Goal: Check status

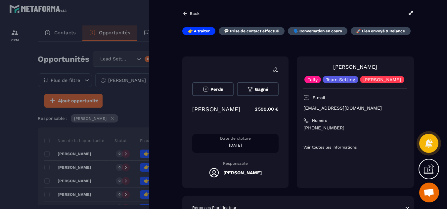
scroll to position [63, 0]
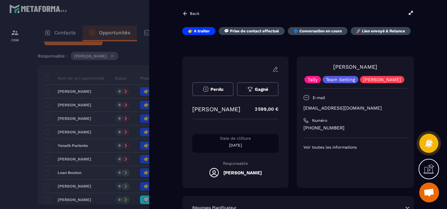
click at [289, 109] on div "[PERSON_NAME] [PERSON_NAME] 2 599,00 € Date de clôture [DATE] Responsable [PERS…" at bounding box center [298, 123] width 232 height 132
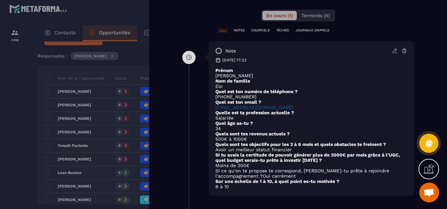
scroll to position [357, 0]
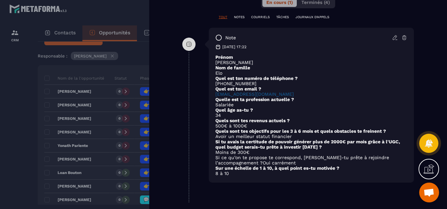
click at [14, 103] on div at bounding box center [223, 104] width 447 height 209
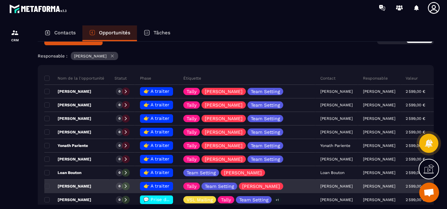
click at [154, 186] on span "👉 A traiter" at bounding box center [157, 186] width 26 height 5
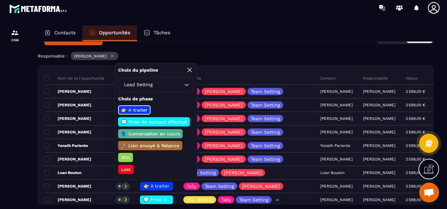
click at [156, 122] on p "💬 Prise de contact effectué" at bounding box center [154, 122] width 68 height 7
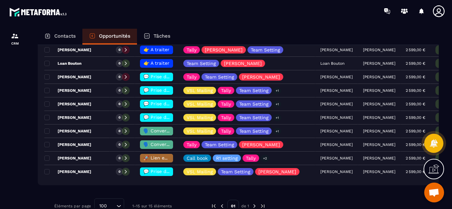
scroll to position [182, 0]
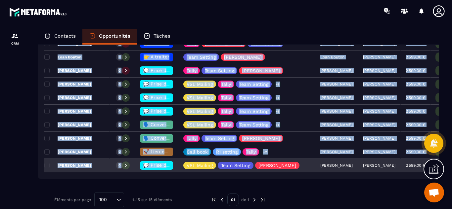
drag, startPoint x: 175, startPoint y: 117, endPoint x: 176, endPoint y: 172, distance: 54.6
click at [176, 172] on tbody "Nom de la l'opportunité Statut Phase Étiquette Contact Responsable Valeur Date …" at bounding box center [259, 64] width 430 height 217
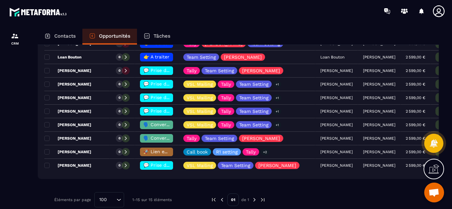
click at [19, 156] on div at bounding box center [15, 125] width 30 height 206
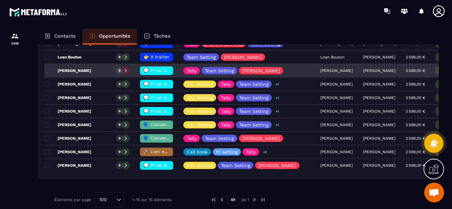
click at [85, 70] on div "[PERSON_NAME]" at bounding box center [76, 71] width 65 height 13
click at [85, 70] on div "Opportunités Lead Setting Créer 38 985,00 € • 15 affaire s en cours Plus de fil…" at bounding box center [238, 126] width 401 height 163
